Goal: Task Accomplishment & Management: Manage account settings

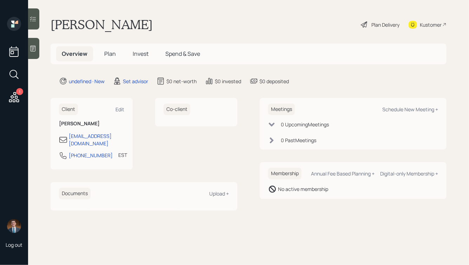
drag, startPoint x: 167, startPoint y: 25, endPoint x: 35, endPoint y: 21, distance: 131.8
click at [35, 22] on div "1 Log out [PERSON_NAME] Plan Delivery Kustomer Overview Plan Invest Spend & Sav…" at bounding box center [234, 132] width 469 height 265
click at [123, 20] on h1 "[PERSON_NAME]" at bounding box center [102, 24] width 102 height 15
click at [36, 48] on icon at bounding box center [33, 48] width 7 height 7
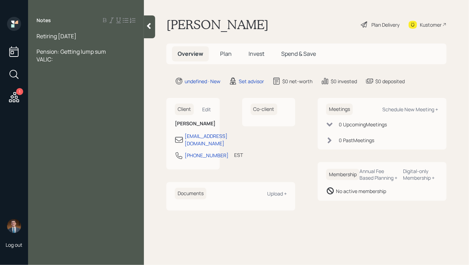
click at [47, 47] on div at bounding box center [86, 44] width 99 height 8
click at [147, 30] on div at bounding box center [149, 26] width 11 height 23
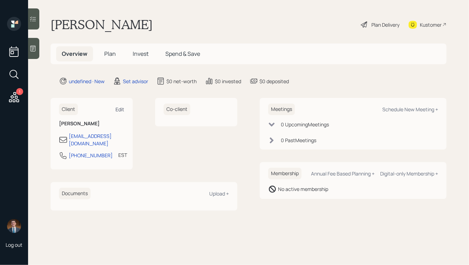
click at [119, 109] on div "Edit" at bounding box center [120, 109] width 9 height 7
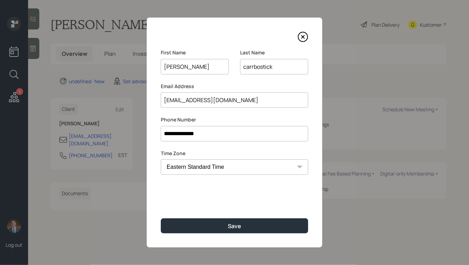
click at [243, 66] on input "carrbostick" at bounding box center [274, 66] width 68 height 15
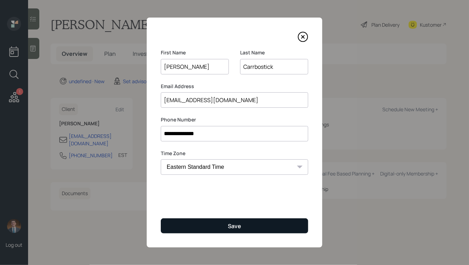
type input "Carrbostick"
click at [235, 225] on div "Save" at bounding box center [234, 226] width 13 height 8
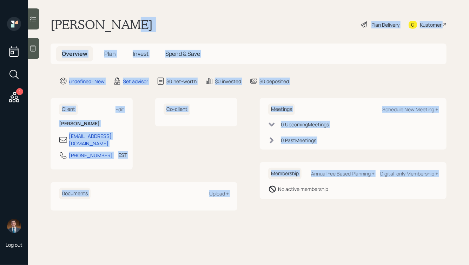
drag, startPoint x: 258, startPoint y: 199, endPoint x: 115, endPoint y: 21, distance: 228.6
click at [115, 21] on main "[PERSON_NAME] Plan Delivery Kustomer Overview Plan Invest Spend & Save undefine…" at bounding box center [248, 132] width 441 height 265
click at [115, 21] on h1 "[PERSON_NAME]" at bounding box center [102, 24] width 102 height 15
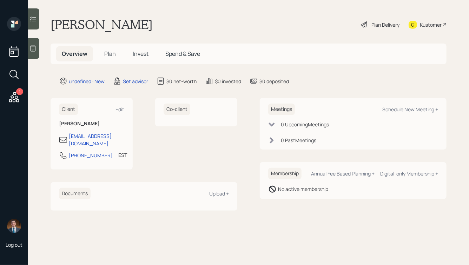
click at [35, 46] on icon at bounding box center [33, 48] width 7 height 7
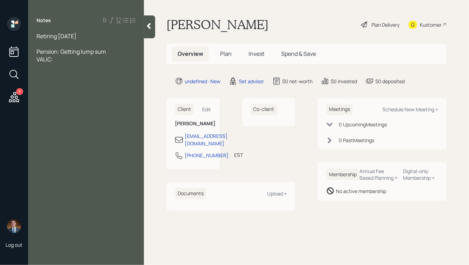
click at [92, 34] on div "Retiring [DATE]" at bounding box center [86, 36] width 99 height 8
click at [38, 55] on span "Pension: Getting lump sum VALIC:" at bounding box center [72, 62] width 70 height 15
drag, startPoint x: 57, startPoint y: 51, endPoint x: 36, endPoint y: 52, distance: 20.7
click at [36, 52] on div "Retiring [DATE], [DEMOGRAPHIC_DATA] Pension: Getting lump sum VALIC:" at bounding box center [86, 51] width 116 height 39
click at [103, 55] on div "FRS: Getting lump sum VALIC:" at bounding box center [86, 62] width 99 height 15
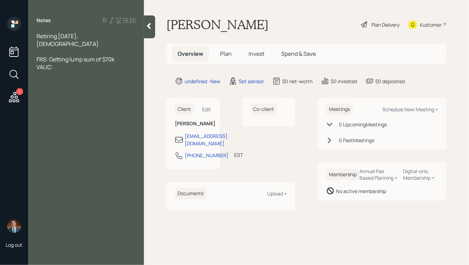
click at [75, 59] on div "FRS: Getting lump sum of $70k VALIC:" at bounding box center [86, 62] width 99 height 15
click at [50, 58] on span "FRS: Getting lump sum of $70k VALIC:" at bounding box center [76, 62] width 78 height 15
click at [80, 58] on div "FRS: Getting lump sum of $70k VALIC FIA:" at bounding box center [86, 62] width 99 height 15
click at [59, 48] on div at bounding box center [86, 52] width 99 height 8
click at [81, 86] on div "FRS: Getting lump sum of $70k VALIC FIA: $20k" at bounding box center [86, 86] width 99 height 15
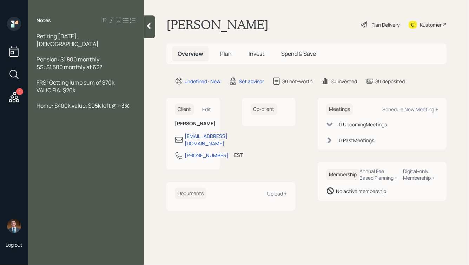
click at [53, 83] on span "FRS: Getting lump sum of $70k VALIC FIA: $20k" at bounding box center [76, 86] width 78 height 15
click at [99, 82] on div "FRS: Getting lump sum of $70k [PERSON_NAME] FIA: $20k" at bounding box center [86, 86] width 99 height 15
click at [133, 102] on div "Home: $400k value, $95k left @ ~3%" at bounding box center [86, 106] width 99 height 8
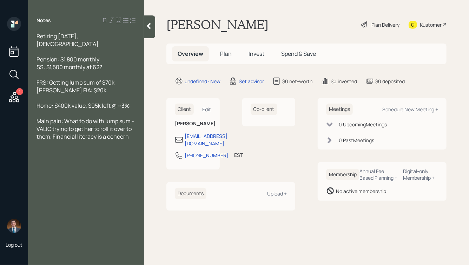
click at [149, 30] on div at bounding box center [149, 26] width 11 height 23
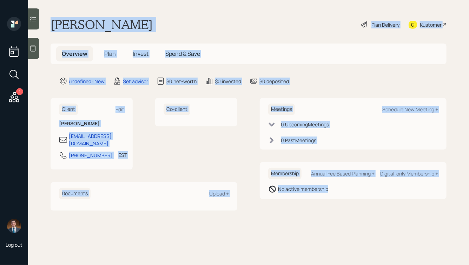
drag, startPoint x: 49, startPoint y: 22, endPoint x: 334, endPoint y: 209, distance: 341.2
click at [334, 209] on main "[PERSON_NAME] Plan Delivery Kustomer Overview Plan Invest Spend & Save undefine…" at bounding box center [248, 132] width 441 height 265
drag, startPoint x: 358, startPoint y: 206, endPoint x: 148, endPoint y: 12, distance: 286.0
click at [148, 12] on main "[PERSON_NAME] Plan Delivery Kustomer Overview Plan Invest Spend & Save undefine…" at bounding box center [248, 132] width 441 height 265
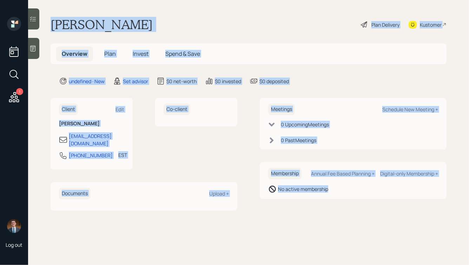
click at [152, 26] on h1 "[PERSON_NAME]" at bounding box center [102, 24] width 102 height 15
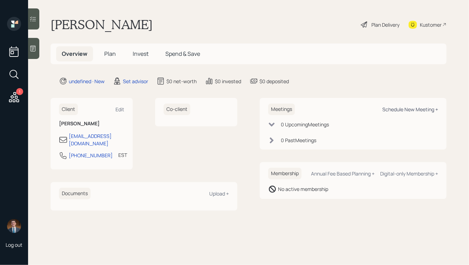
click at [396, 109] on div "Schedule New Meeting +" at bounding box center [410, 109] width 56 height 7
select select "round-[PERSON_NAME]"
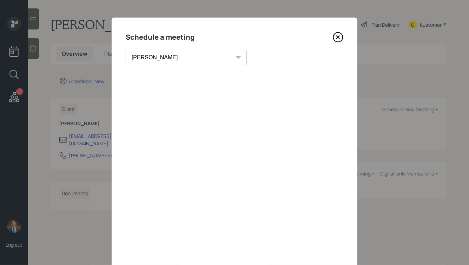
click at [339, 39] on icon at bounding box center [338, 37] width 11 height 11
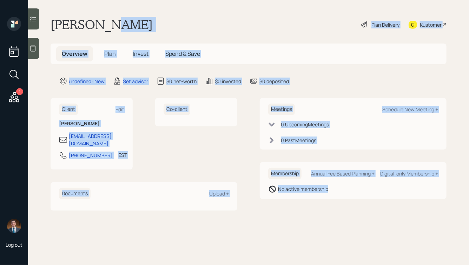
drag, startPoint x: 102, startPoint y: 23, endPoint x: 347, endPoint y: 214, distance: 311.0
click at [347, 214] on main "[PERSON_NAME] Plan Delivery Kustomer Overview Plan Invest Spend & Save undefine…" at bounding box center [248, 132] width 441 height 265
drag, startPoint x: 375, startPoint y: 218, endPoint x: 150, endPoint y: 34, distance: 291.0
click at [150, 34] on main "[PERSON_NAME] Plan Delivery Kustomer Overview Plan Invest Spend & Save undefine…" at bounding box center [248, 132] width 441 height 265
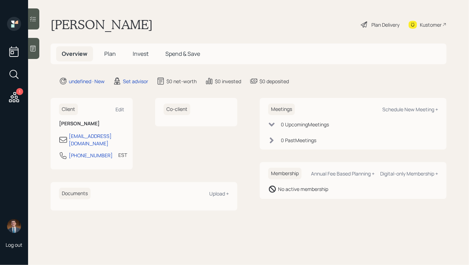
click at [131, 30] on h1 "[PERSON_NAME]" at bounding box center [102, 24] width 102 height 15
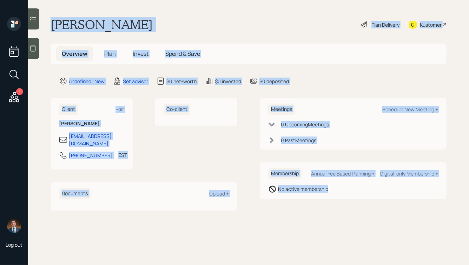
drag, startPoint x: 52, startPoint y: 23, endPoint x: 342, endPoint y: 211, distance: 345.9
click at [342, 211] on main "[PERSON_NAME] Plan Delivery Kustomer Overview Plan Invest Spend & Save undefine…" at bounding box center [248, 132] width 441 height 265
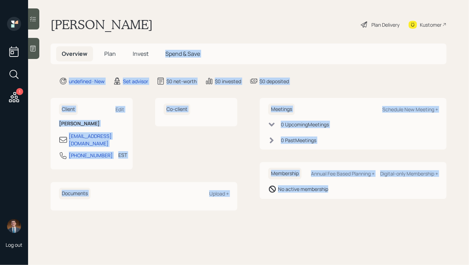
drag, startPoint x: 364, startPoint y: 214, endPoint x: 190, endPoint y: 46, distance: 242.4
click at [190, 46] on main "[PERSON_NAME] Plan Delivery Kustomer Overview Plan Invest Spend & Save undefine…" at bounding box center [248, 132] width 441 height 265
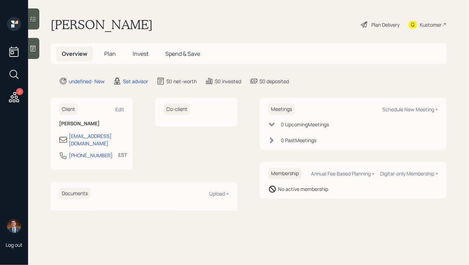
click at [166, 32] on div "[PERSON_NAME] Plan Delivery Kustomer" at bounding box center [249, 24] width 396 height 15
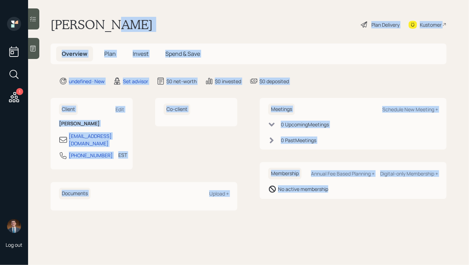
drag, startPoint x: 102, startPoint y: 24, endPoint x: 351, endPoint y: 194, distance: 301.1
click at [351, 194] on main "[PERSON_NAME] Plan Delivery Kustomer Overview Plan Invest Spend & Save undefine…" at bounding box center [248, 132] width 441 height 265
click at [351, 194] on div "Membership Annual Fee Based Planning + Digital-only Membership + No active memb…" at bounding box center [353, 180] width 187 height 37
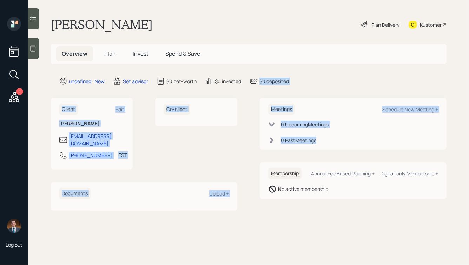
drag, startPoint x: 359, startPoint y: 152, endPoint x: 258, endPoint y: 83, distance: 122.3
click at [258, 83] on main "[PERSON_NAME] Plan Delivery Kustomer Overview Plan Invest Spend & Save undefine…" at bounding box center [248, 132] width 441 height 265
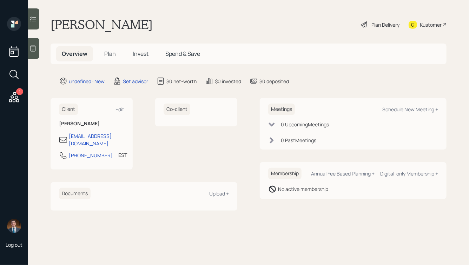
click at [258, 83] on icon at bounding box center [254, 81] width 8 height 8
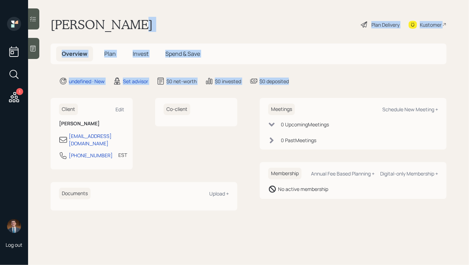
drag, startPoint x: 301, startPoint y: 84, endPoint x: 110, endPoint y: 22, distance: 201.0
click at [111, 23] on main "[PERSON_NAME] Plan Delivery Kustomer Overview Plan Invest Spend & Save undefine…" at bounding box center [248, 132] width 441 height 265
click at [110, 22] on h1 "[PERSON_NAME]" at bounding box center [102, 24] width 102 height 15
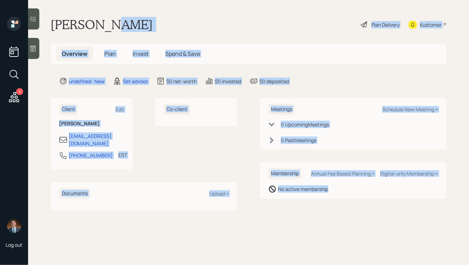
drag, startPoint x: 102, startPoint y: 24, endPoint x: 392, endPoint y: 200, distance: 338.5
click at [392, 200] on main "[PERSON_NAME] Plan Delivery Kustomer Overview Plan Invest Spend & Save undefine…" at bounding box center [248, 132] width 441 height 265
click at [391, 200] on div "Meetings Schedule New Meeting + 0 Upcoming Meeting s 0 Past Meeting s Membershi…" at bounding box center [353, 154] width 187 height 112
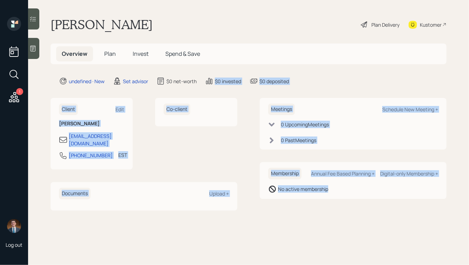
drag, startPoint x: 388, startPoint y: 216, endPoint x: 216, endPoint y: 70, distance: 226.3
click at [216, 70] on main "[PERSON_NAME] Plan Delivery Kustomer Overview Plan Invest Spend & Save undefine…" at bounding box center [248, 132] width 441 height 265
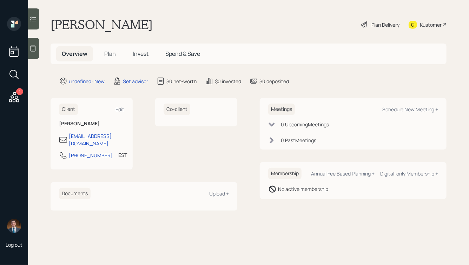
click at [216, 69] on main "[PERSON_NAME] Plan Delivery Kustomer Overview Plan Invest Spend & Save undefine…" at bounding box center [248, 132] width 441 height 265
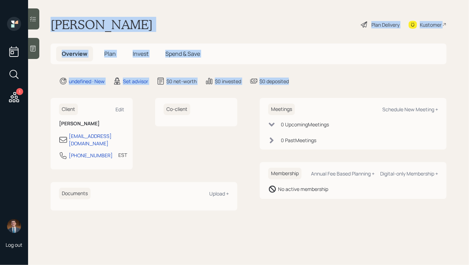
drag, startPoint x: 294, startPoint y: 80, endPoint x: 95, endPoint y: -8, distance: 218.0
click at [95, 0] on html "1 Log out [PERSON_NAME] Plan Delivery Kustomer Overview Plan Invest Spend & Sav…" at bounding box center [234, 132] width 469 height 265
click at [92, 11] on main "[PERSON_NAME] Plan Delivery Kustomer Overview Plan Invest Spend & Save undefine…" at bounding box center [248, 132] width 441 height 265
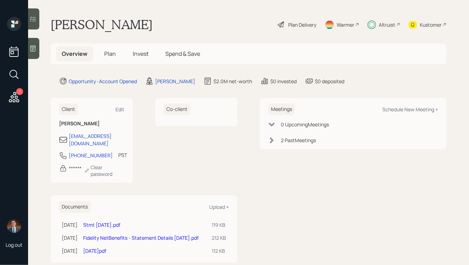
click at [273, 74] on main "[PERSON_NAME] Plan Delivery Warmer Altruist Kustomer Overview Plan Invest Spend…" at bounding box center [248, 132] width 441 height 265
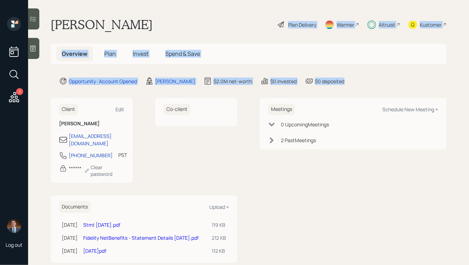
drag, startPoint x: 365, startPoint y: 83, endPoint x: 172, endPoint y: 9, distance: 206.7
click at [172, 10] on main "Joan Pires Plan Delivery Warmer Altruist Kustomer Overview Plan Invest Spend & …" at bounding box center [248, 132] width 441 height 265
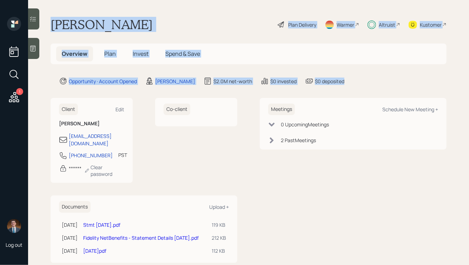
click at [172, 9] on main "Joan Pires Plan Delivery Warmer Altruist Kustomer Overview Plan Invest Spend & …" at bounding box center [248, 132] width 441 height 265
